Goal: Information Seeking & Learning: Check status

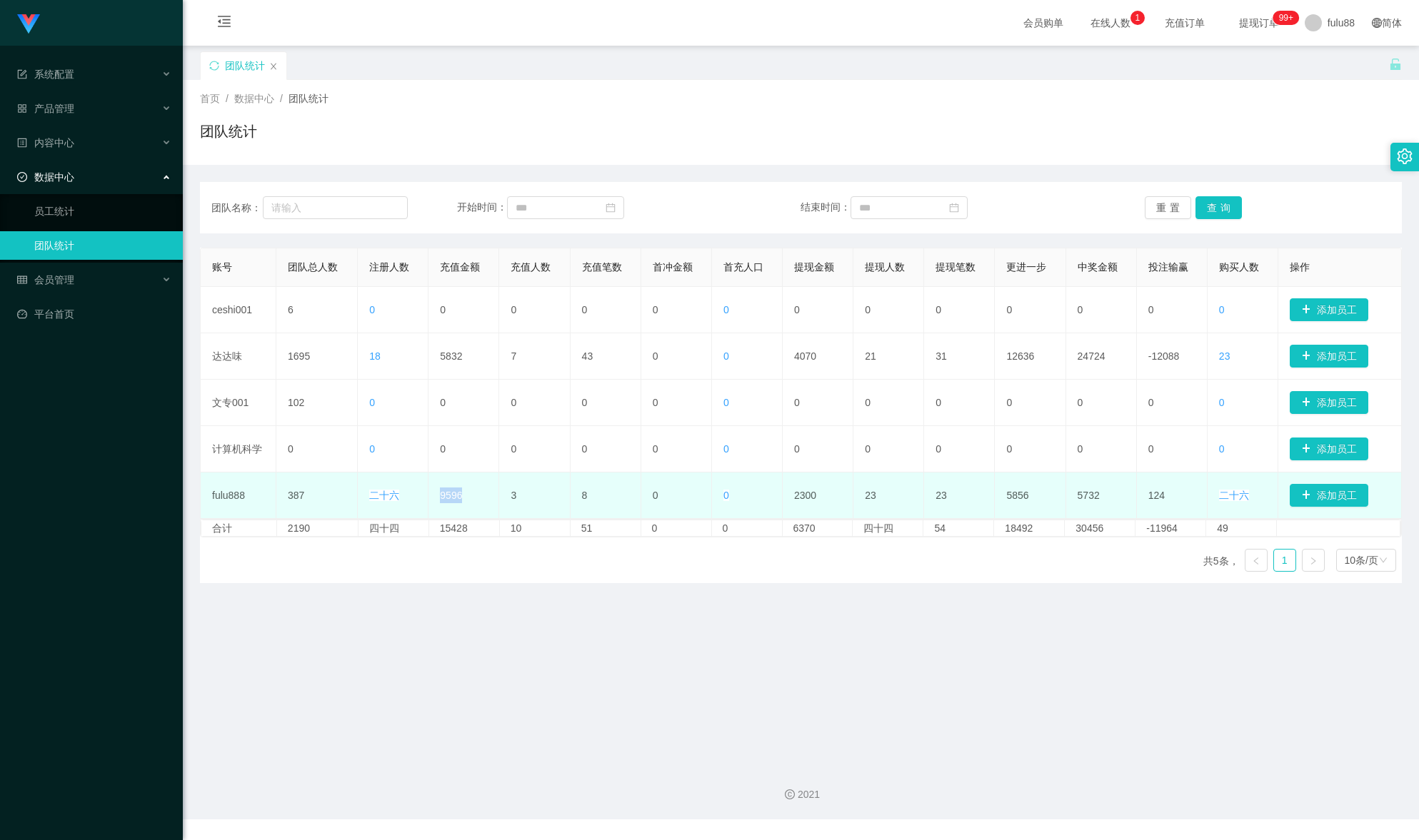
click at [432, 500] on td "9596" at bounding box center [464, 495] width 71 height 46
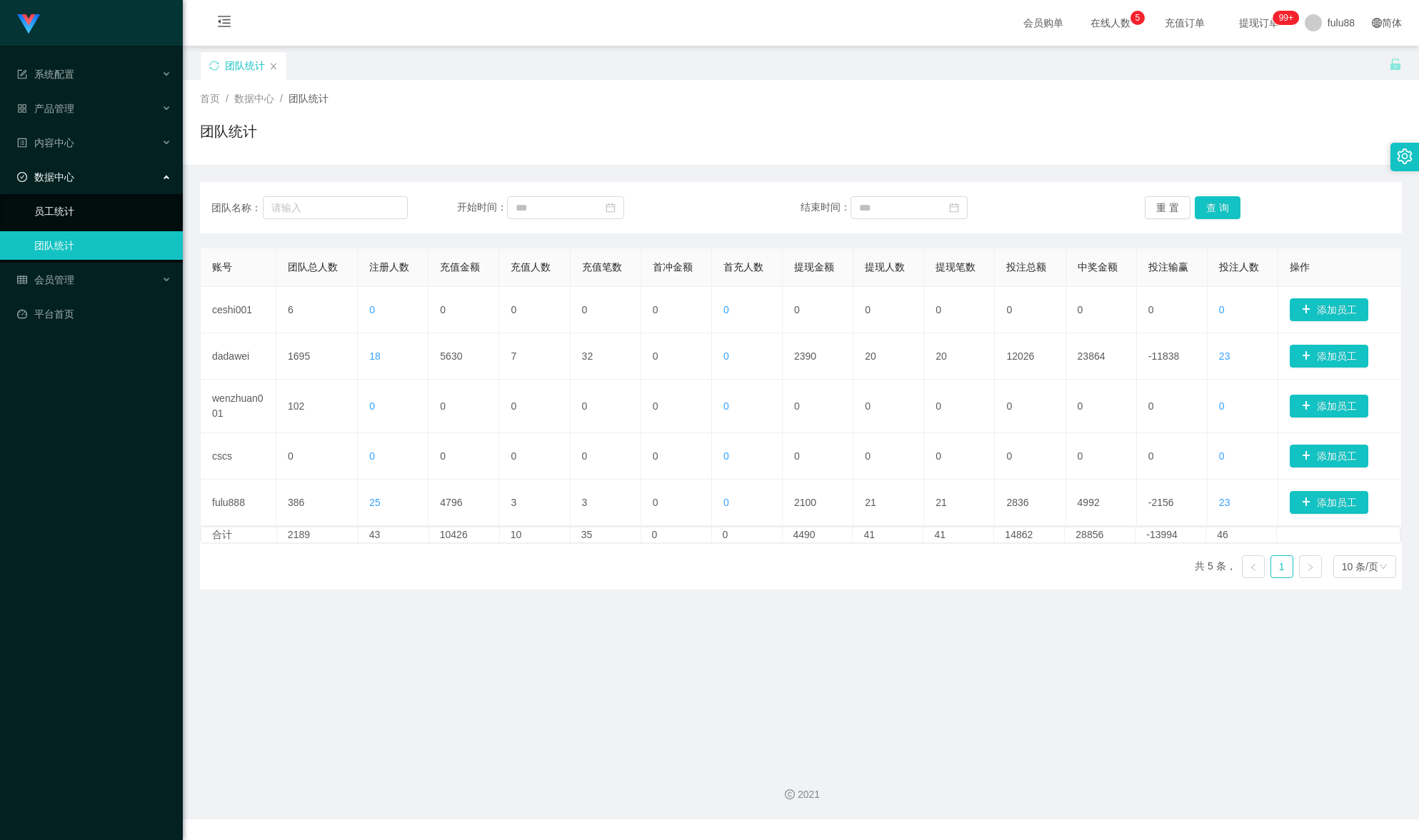
click at [82, 203] on link "员工统计" at bounding box center [103, 211] width 137 height 29
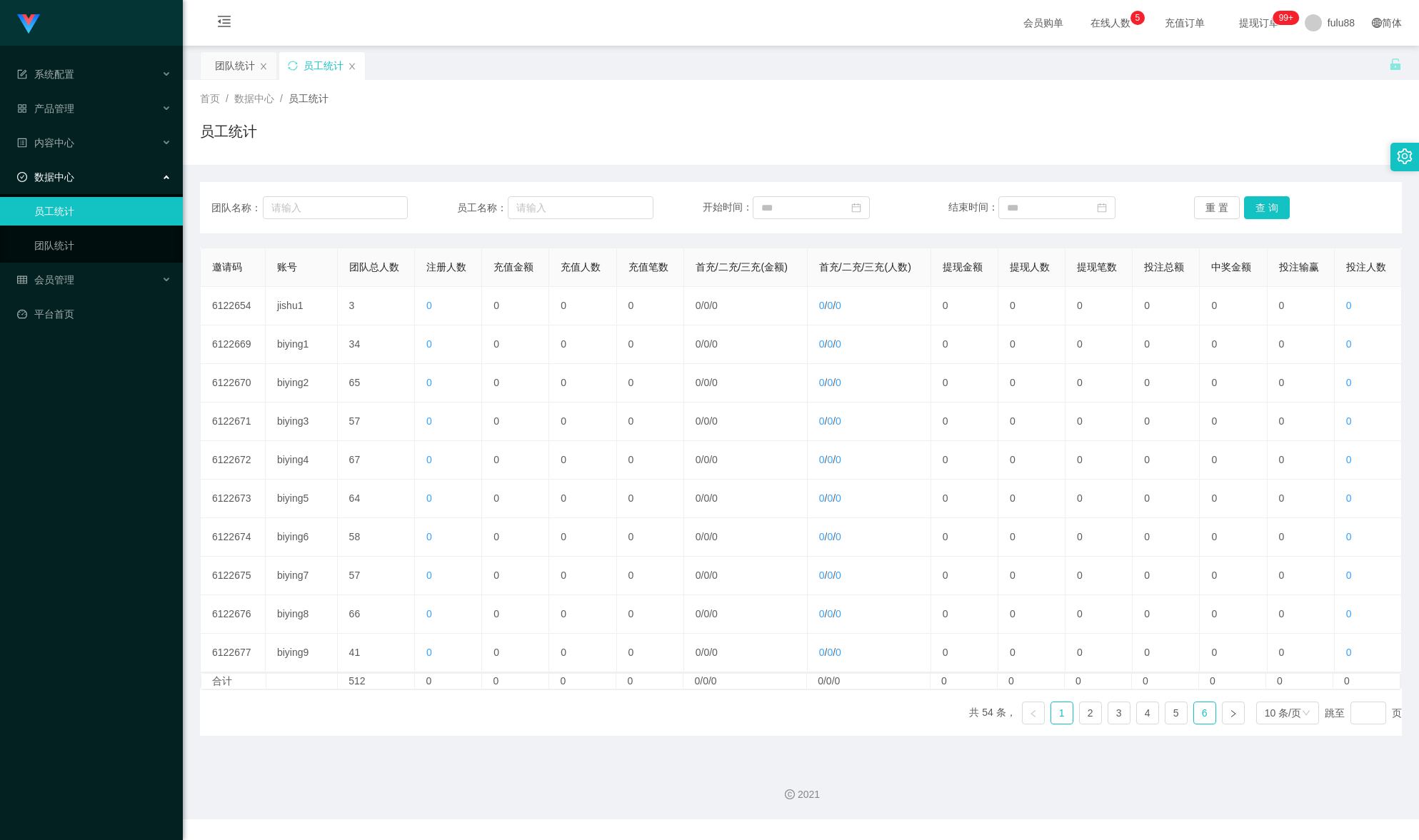
click at [1196, 709] on link "6" at bounding box center [1205, 713] width 21 height 21
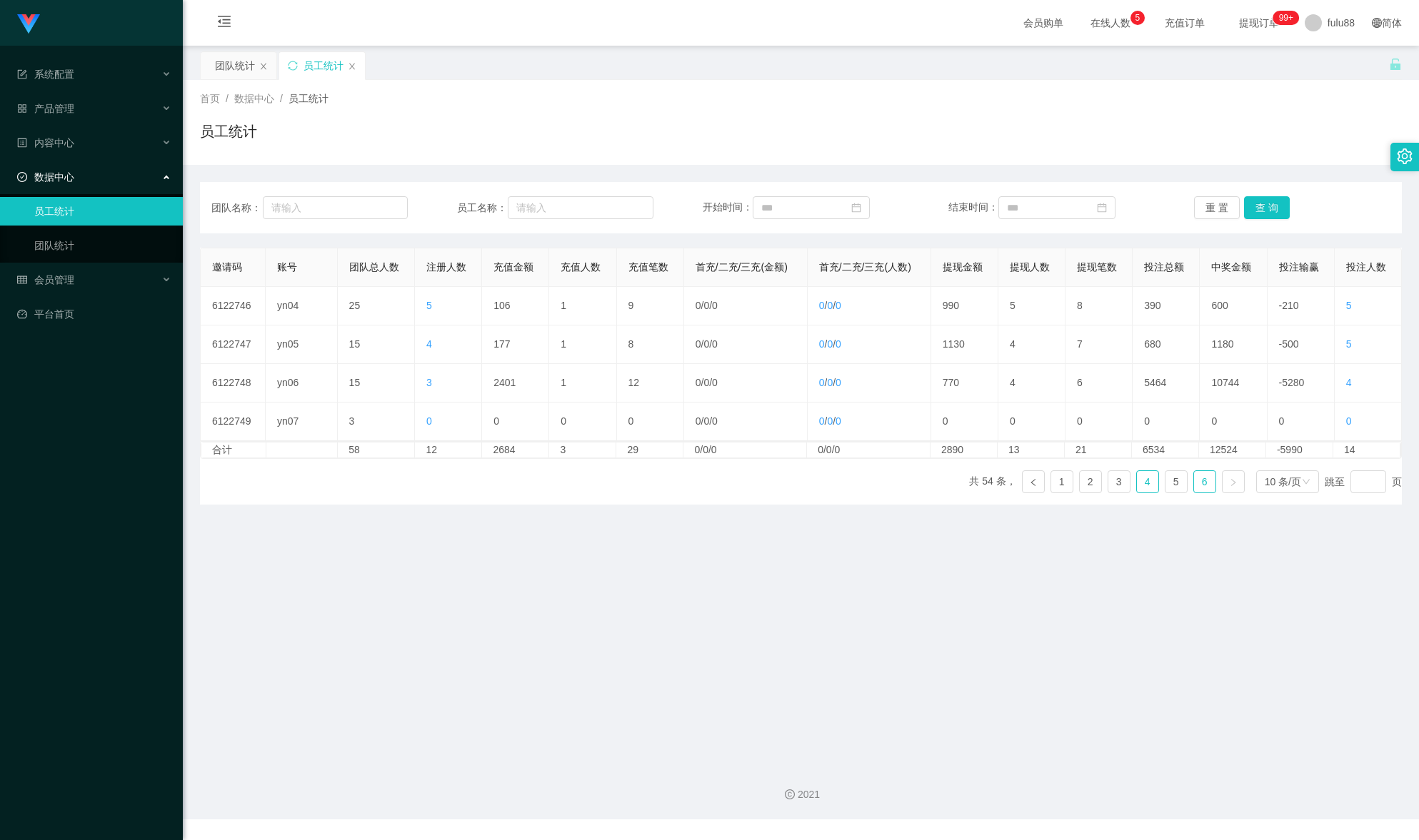
click at [1139, 478] on link "4" at bounding box center [1147, 482] width 21 height 21
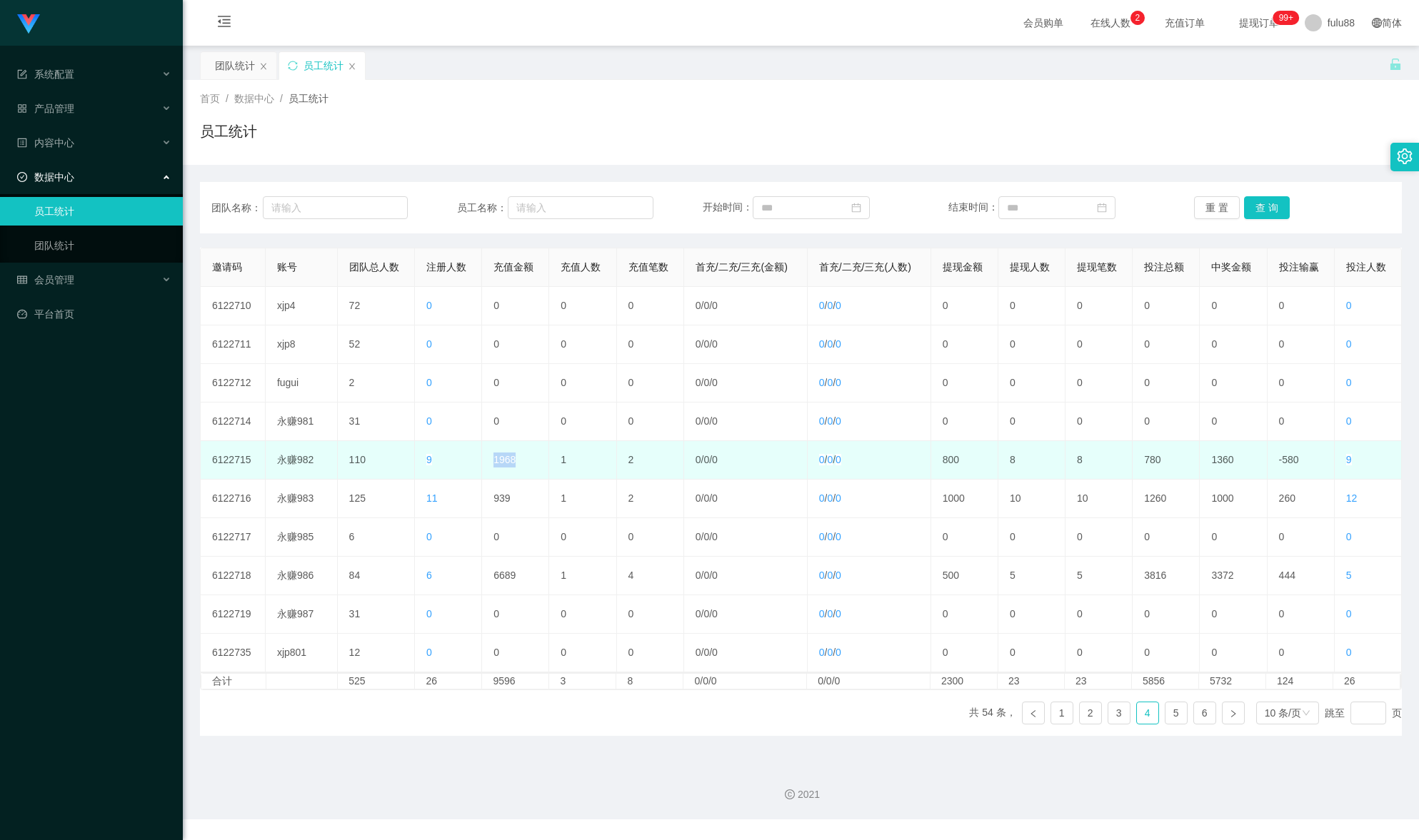
drag, startPoint x: 522, startPoint y: 467, endPoint x: 488, endPoint y: 460, distance: 34.7
click at [488, 460] on td "1968" at bounding box center [516, 460] width 67 height 38
copy td "1968"
